Goal: Task Accomplishment & Management: Manage account settings

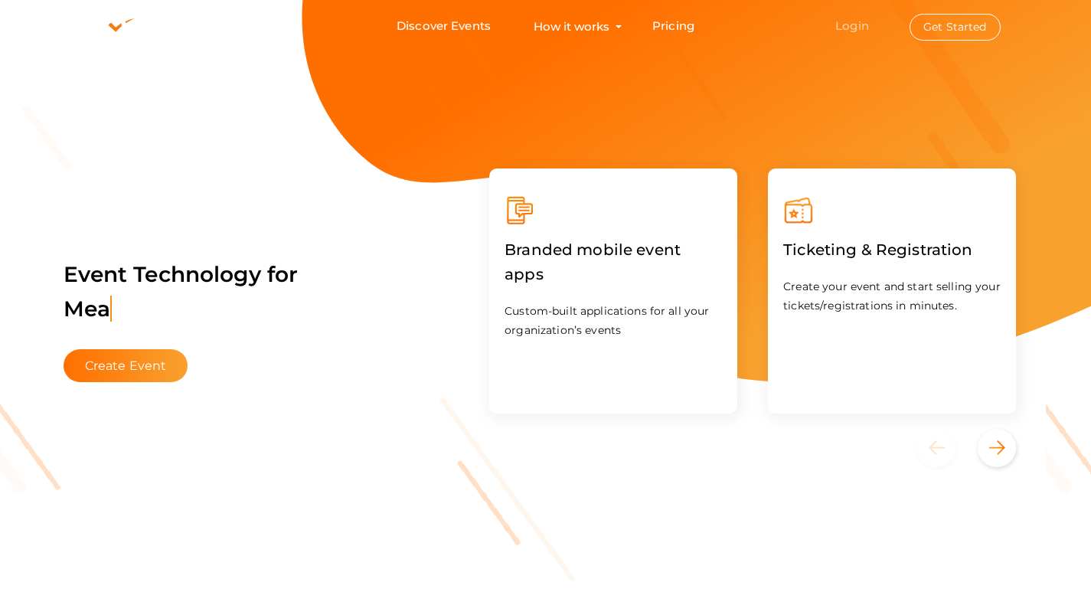
click at [843, 32] on link "Login" at bounding box center [852, 25] width 34 height 15
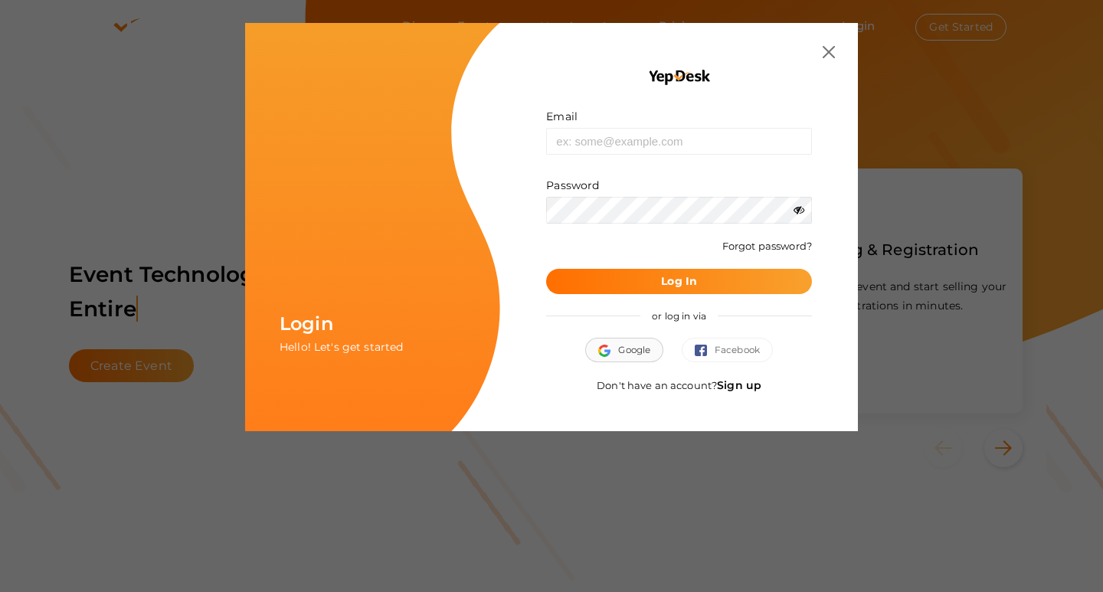
click at [600, 352] on img "button" at bounding box center [608, 351] width 20 height 12
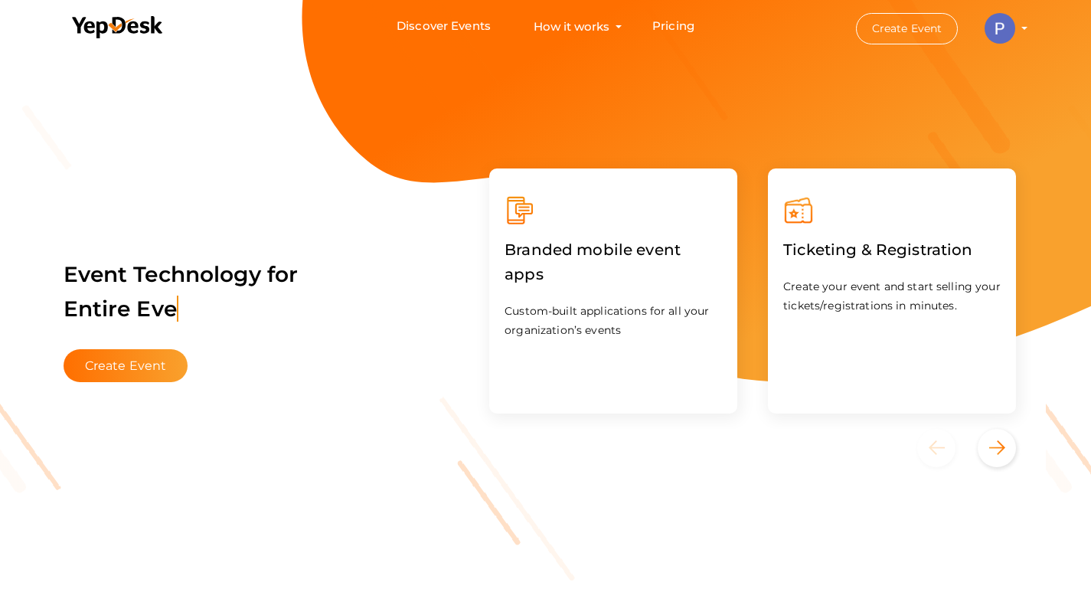
click at [992, 21] on img at bounding box center [1000, 28] width 31 height 31
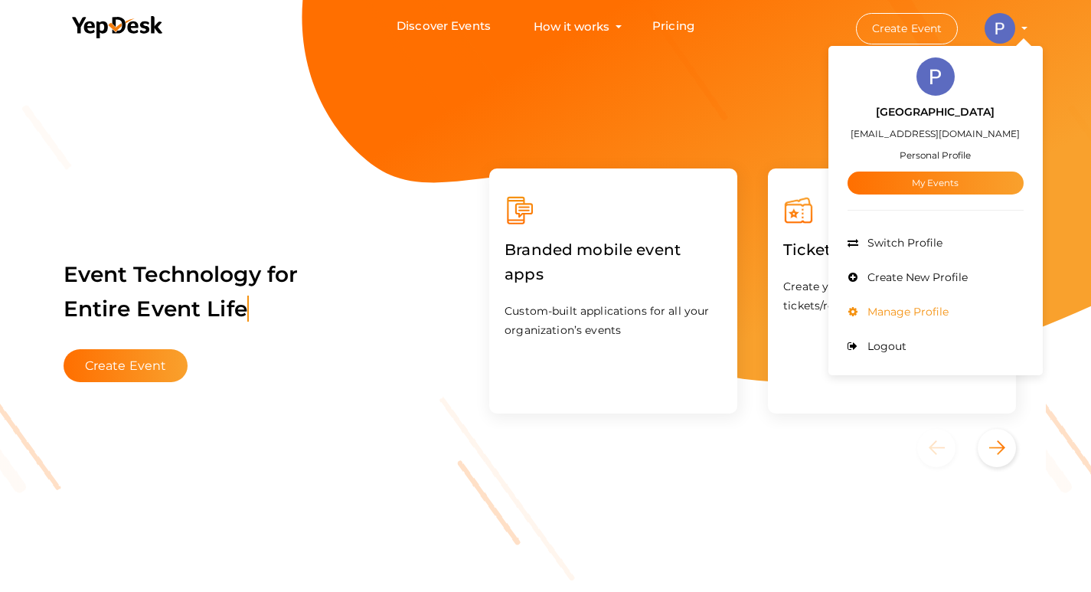
click at [929, 309] on span "Manage Profile" at bounding box center [906, 312] width 85 height 14
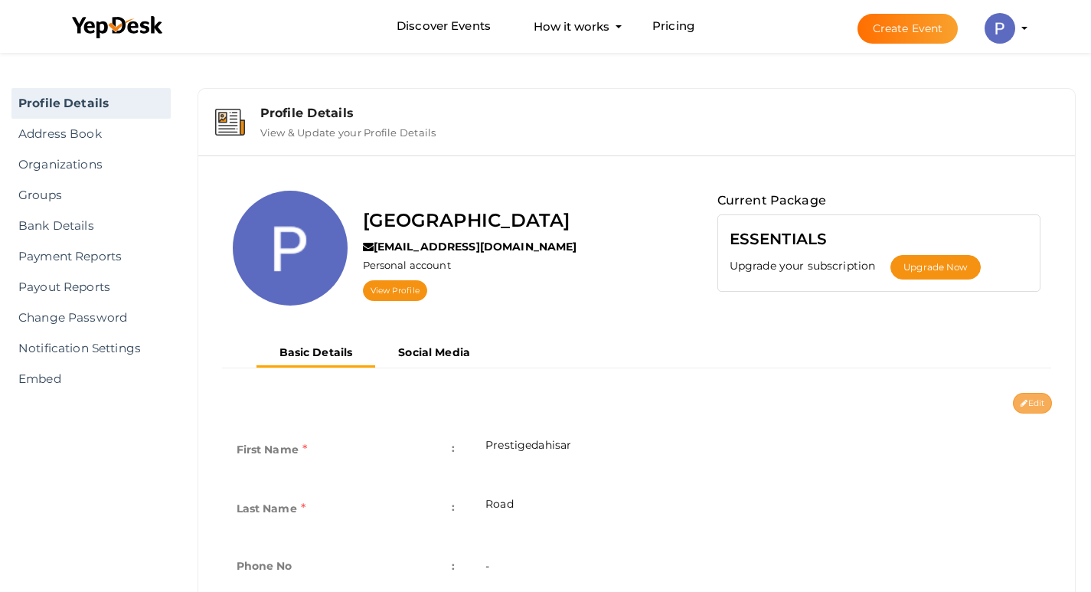
click at [1013, 403] on button "Edit" at bounding box center [1032, 403] width 39 height 21
type input "Prestigedahisar"
type input "Road"
type input "prestigedahisarroad"
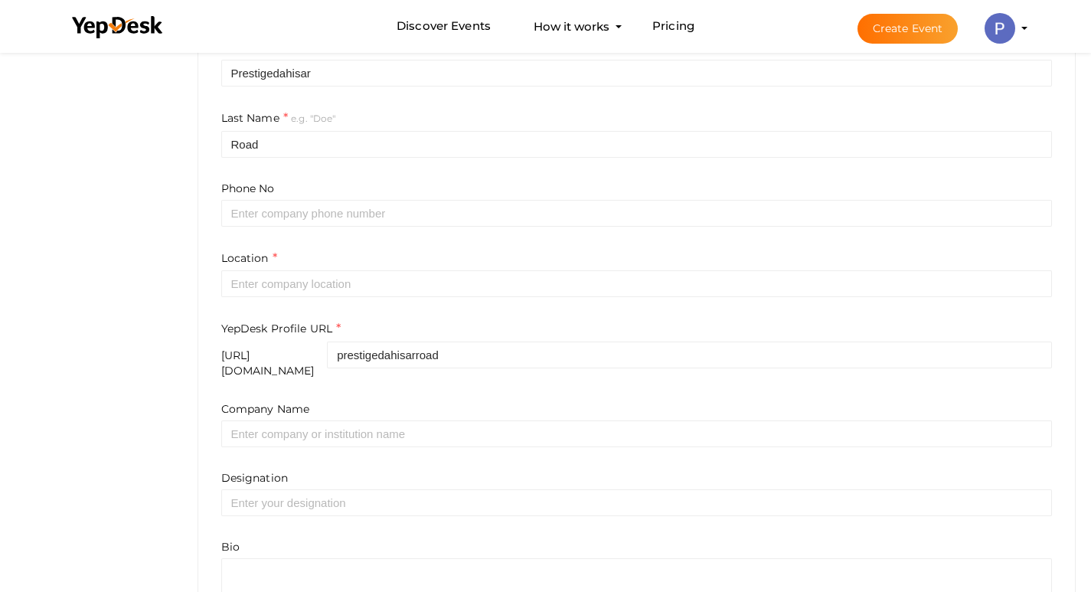
scroll to position [383, 0]
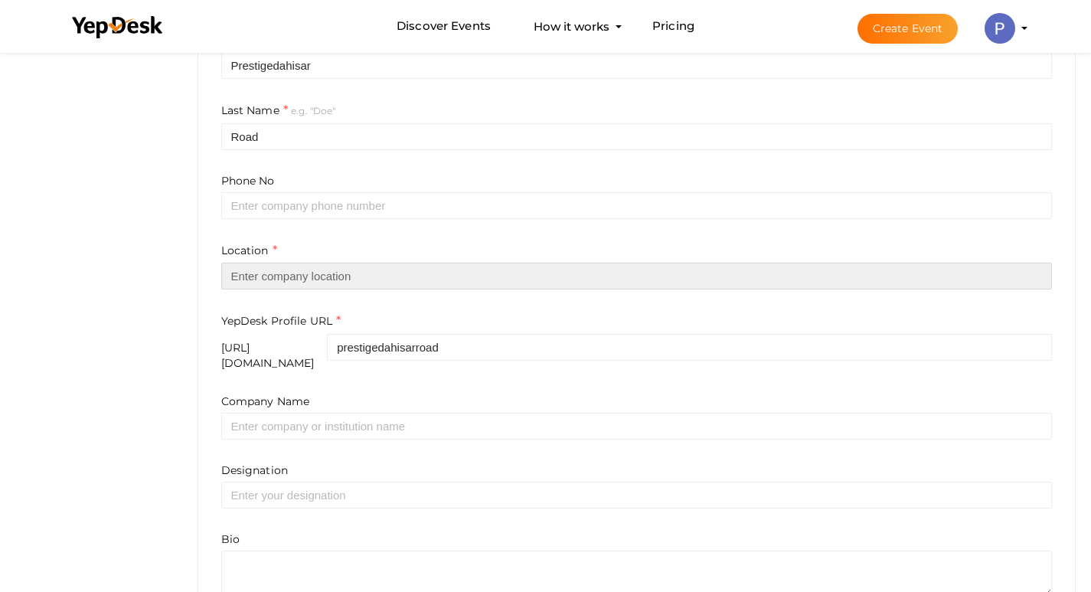
click at [379, 269] on input "text" at bounding box center [637, 276] width 832 height 27
paste input "[GEOGRAPHIC_DATA]"
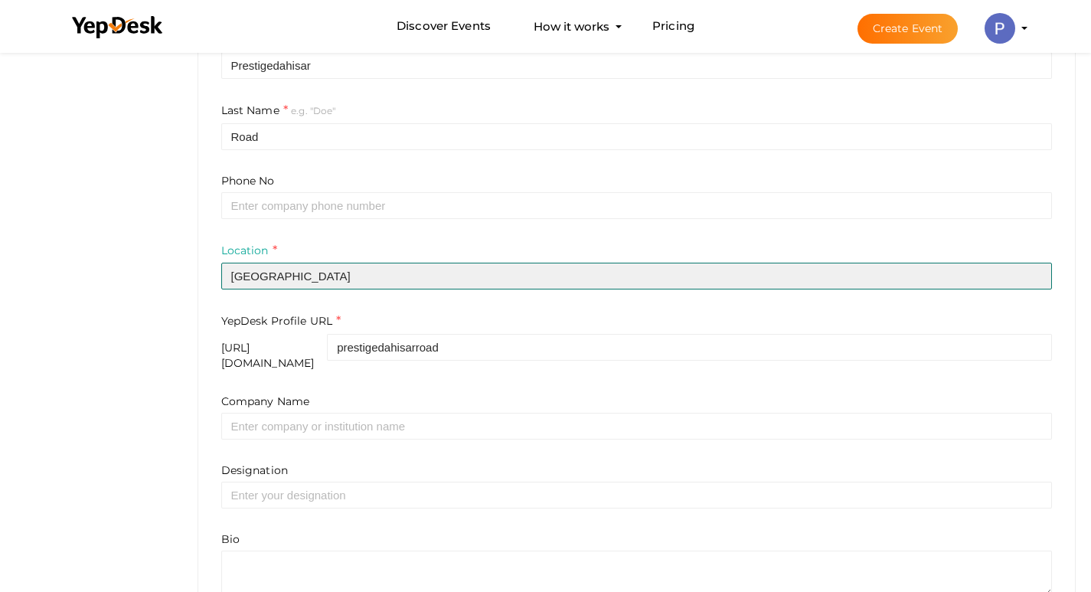
click at [332, 286] on input "[GEOGRAPHIC_DATA]" at bounding box center [637, 276] width 832 height 27
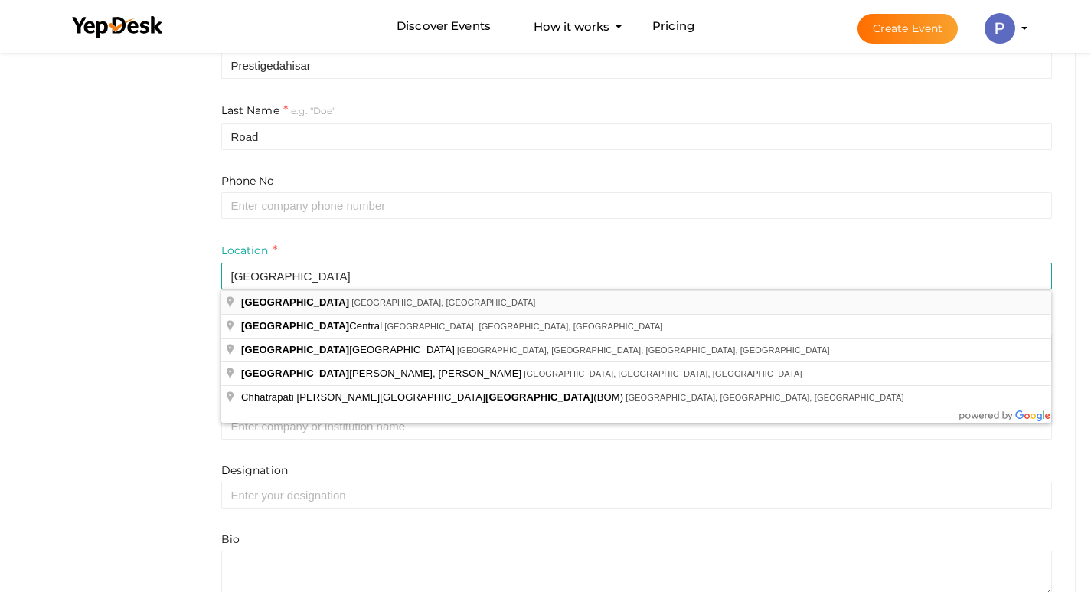
type input "[GEOGRAPHIC_DATA], [GEOGRAPHIC_DATA], [GEOGRAPHIC_DATA]"
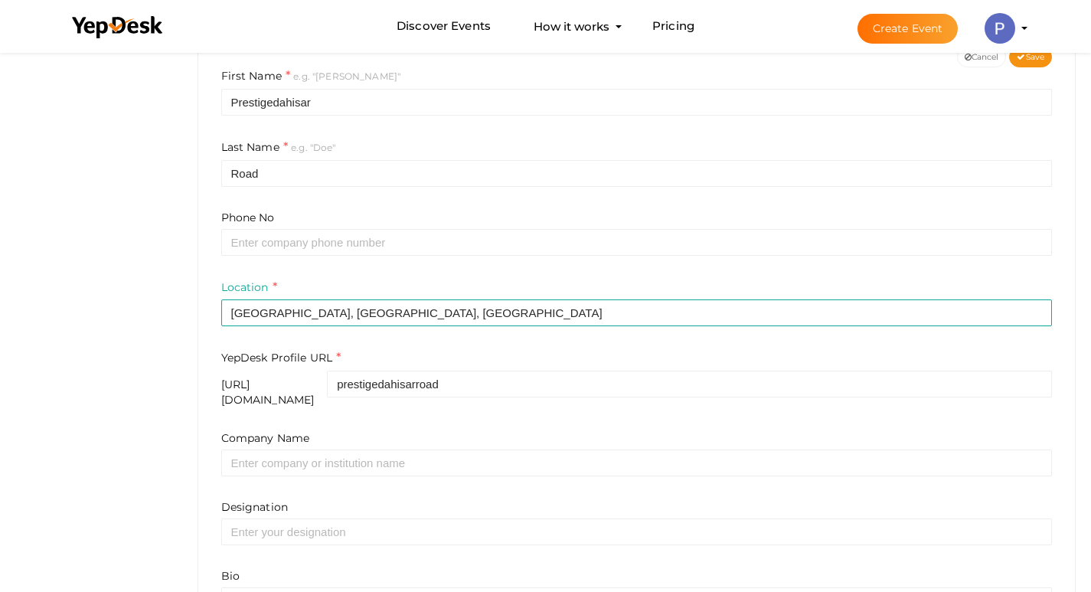
scroll to position [464, 0]
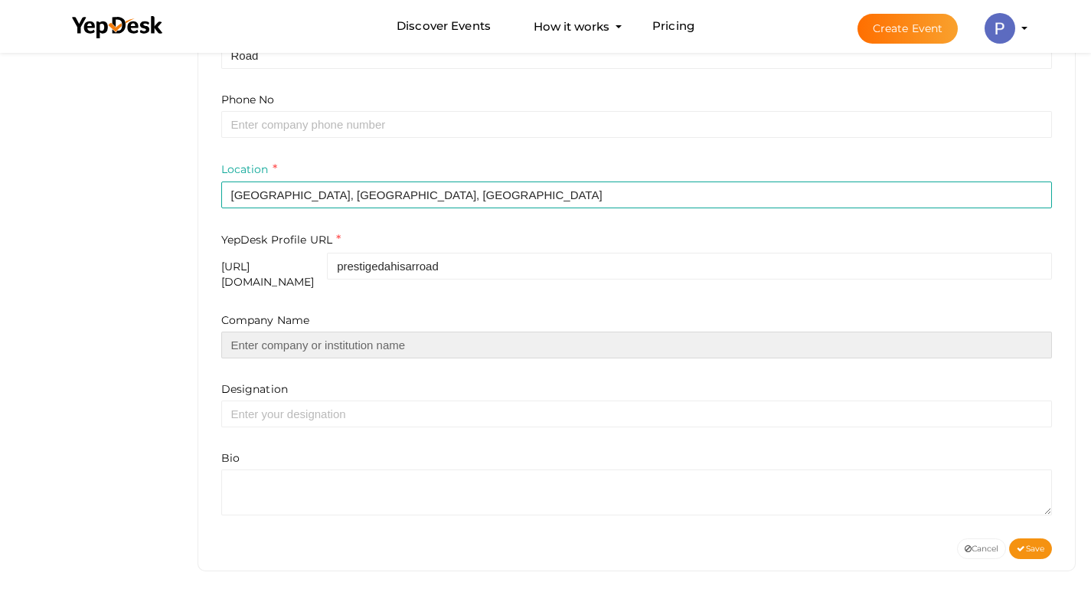
click at [416, 332] on input "text" at bounding box center [637, 345] width 832 height 27
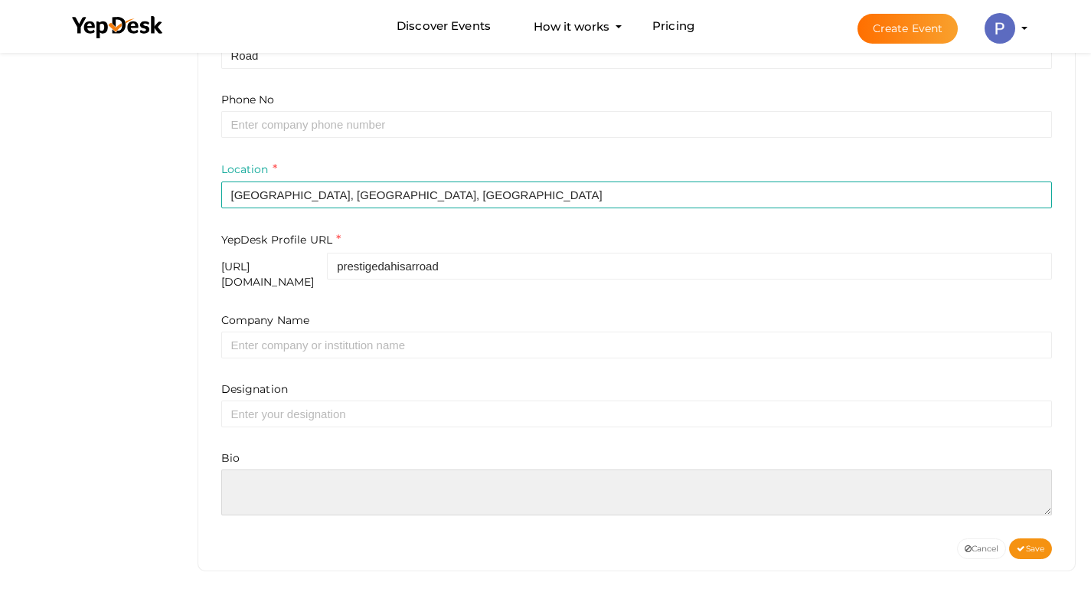
click at [403, 469] on textarea at bounding box center [637, 492] width 832 height 46
paste textarea "[GEOGRAPHIC_DATA] is an upcoming residential community by Prestige Group, locat…"
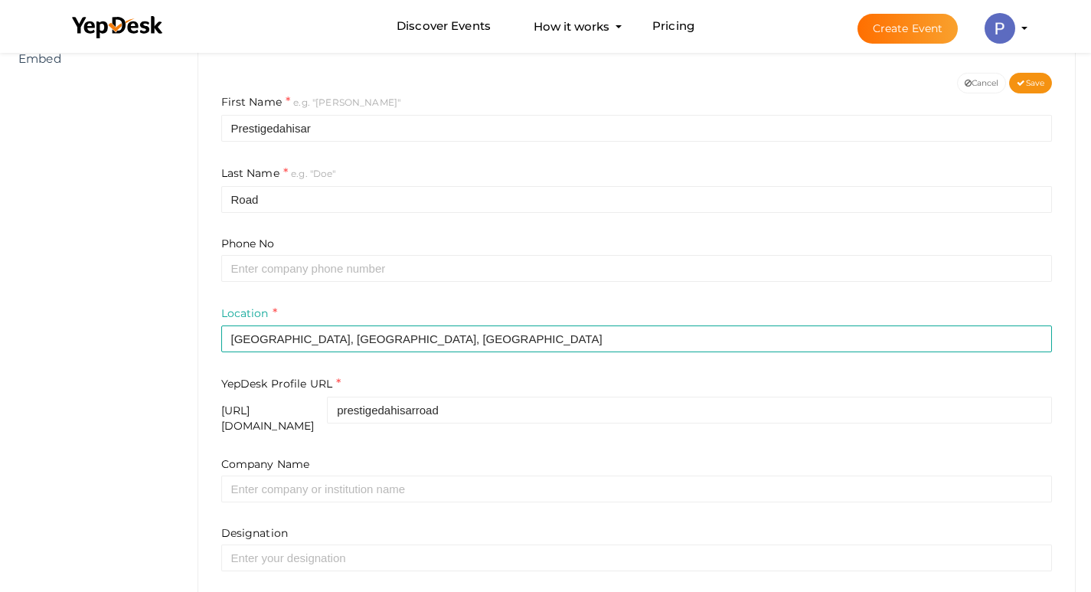
scroll to position [158, 0]
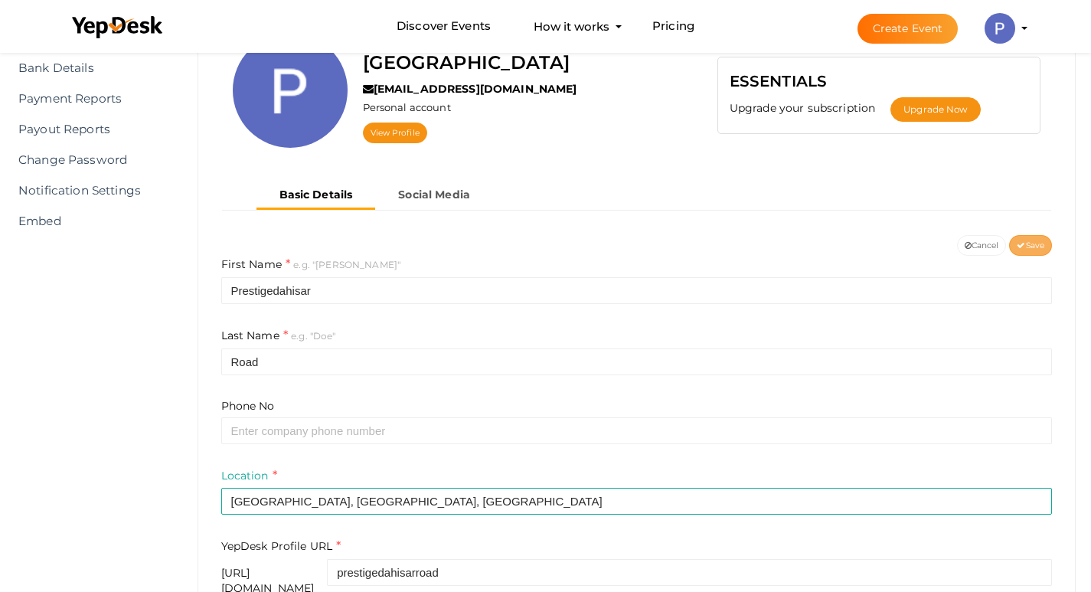
type textarea "[GEOGRAPHIC_DATA] is an upcoming residential community by Prestige Group, locat…"
click at [1025, 240] on span "Save" at bounding box center [1031, 245] width 28 height 10
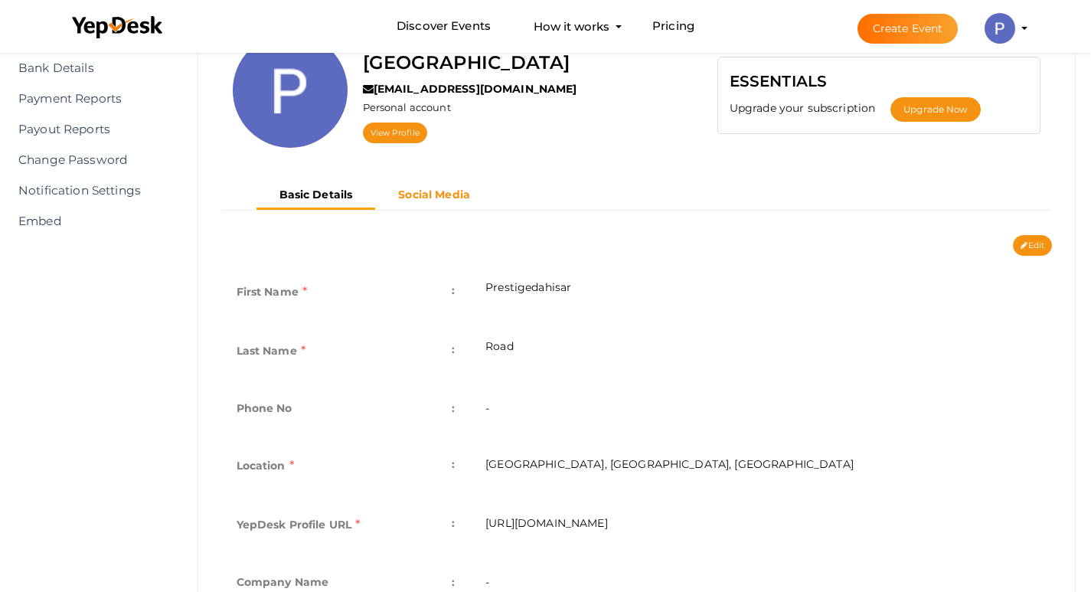
click at [452, 188] on b "Social Media" at bounding box center [434, 195] width 72 height 14
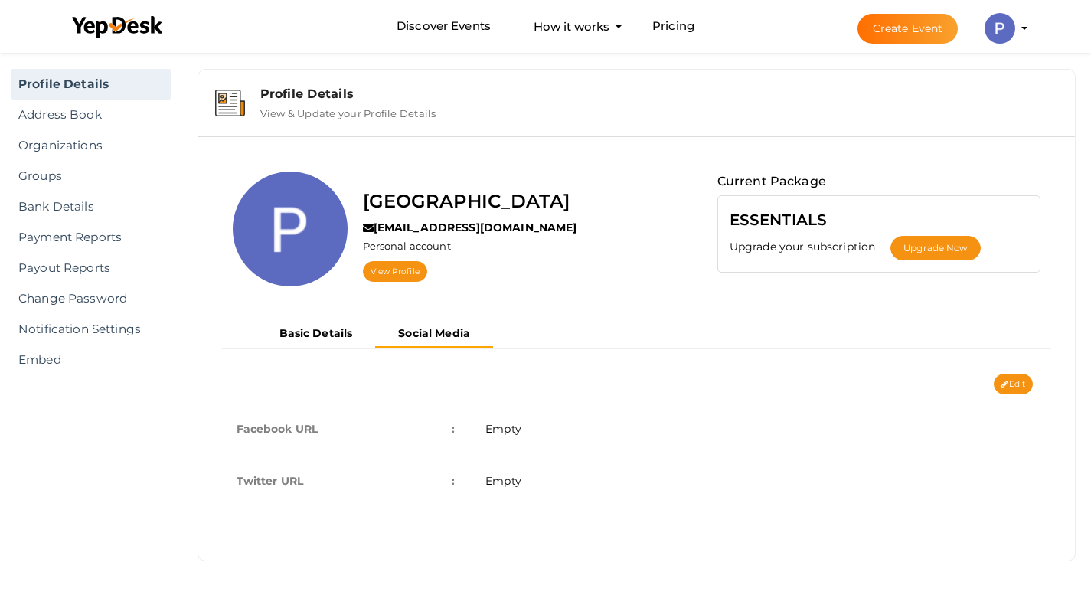
scroll to position [19, 0]
click at [541, 429] on td "Empty" at bounding box center [761, 429] width 582 height 52
click at [533, 484] on td "Empty" at bounding box center [761, 481] width 582 height 52
click at [1002, 382] on icon at bounding box center [1005, 385] width 7 height 8
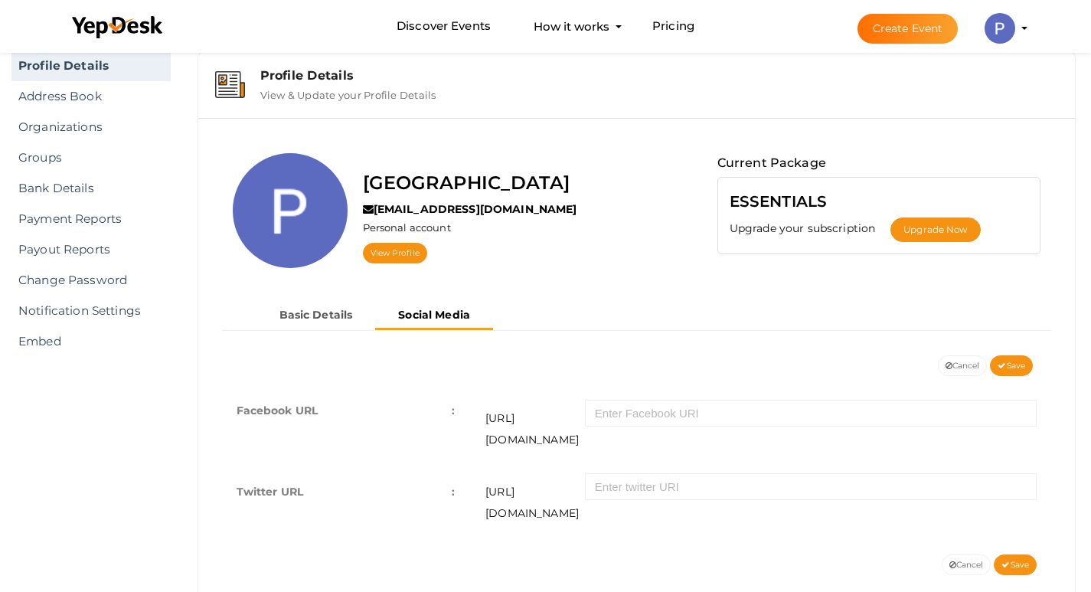
scroll to position [47, 0]
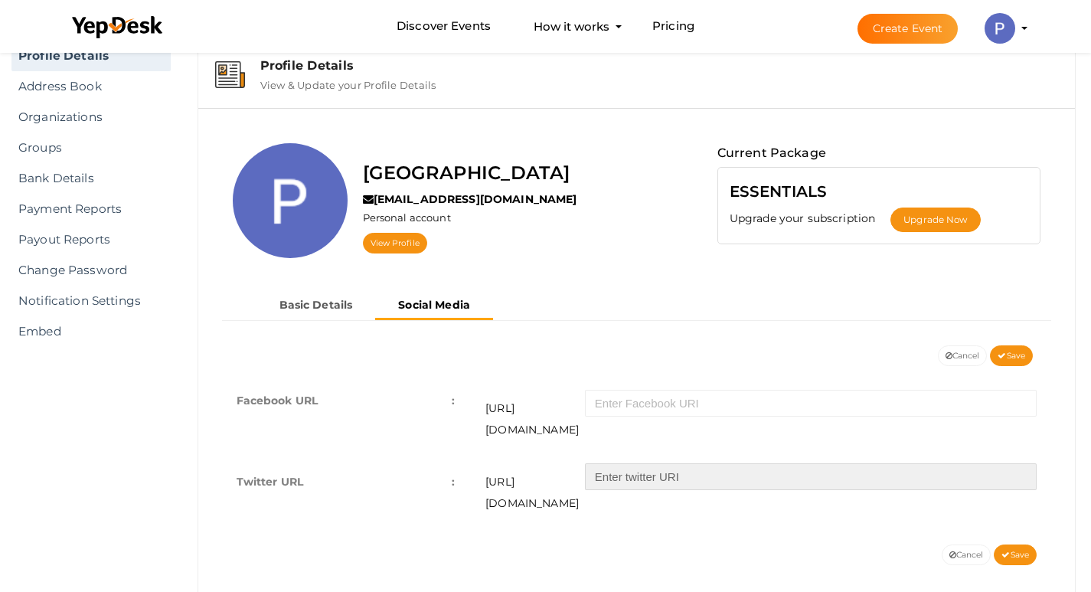
click at [712, 463] on input "text" at bounding box center [811, 476] width 452 height 27
paste input "[URL][DOMAIN_NAME]"
type input "[URL][DOMAIN_NAME]"
click at [1002, 353] on icon at bounding box center [1002, 356] width 8 height 8
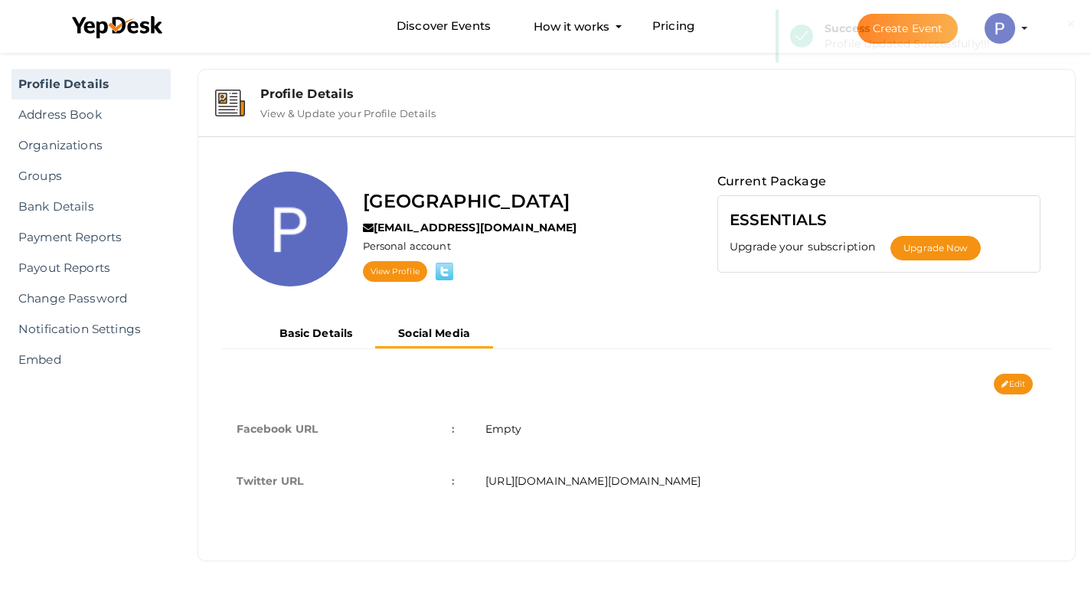
scroll to position [19, 0]
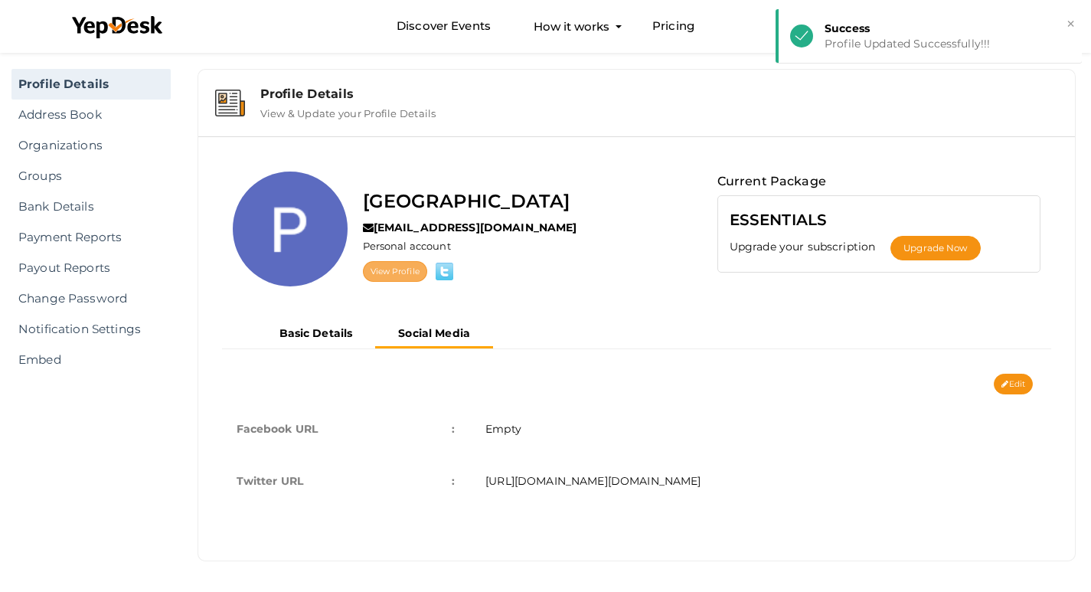
click at [409, 270] on link "View Profile" at bounding box center [395, 271] width 64 height 21
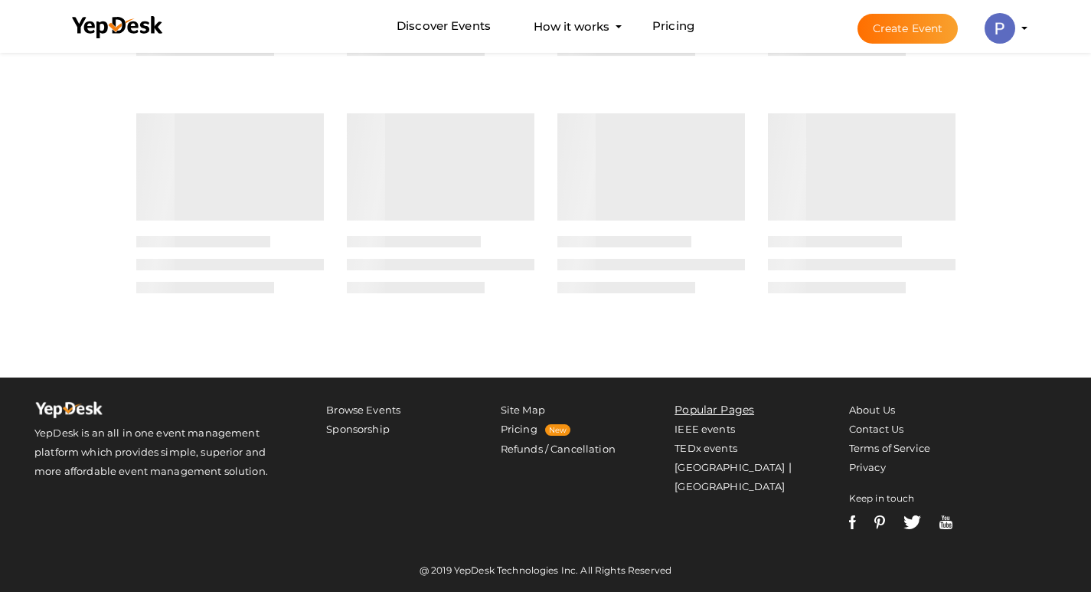
scroll to position [214, 0]
